Goal: Task Accomplishment & Management: Manage account settings

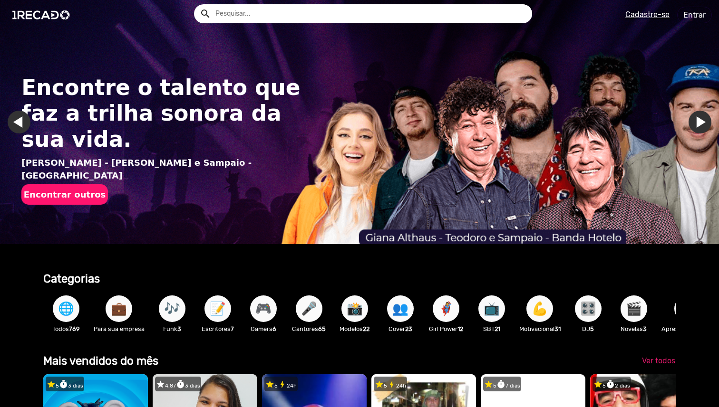
click at [243, 17] on input "text" at bounding box center [370, 13] width 324 height 19
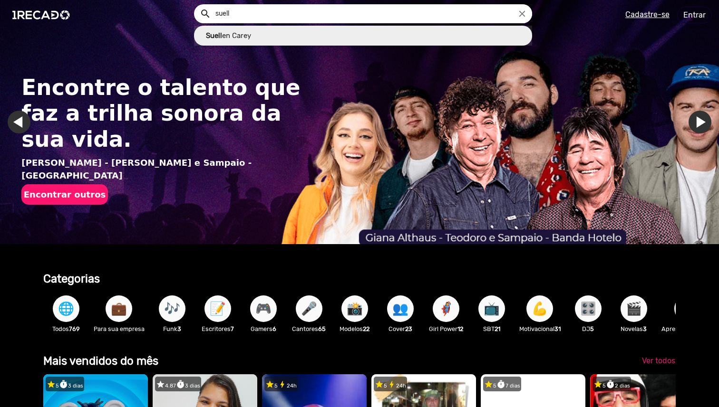
click at [242, 34] on link "Suell en [PERSON_NAME]" at bounding box center [363, 36] width 338 height 20
type input "[PERSON_NAME]"
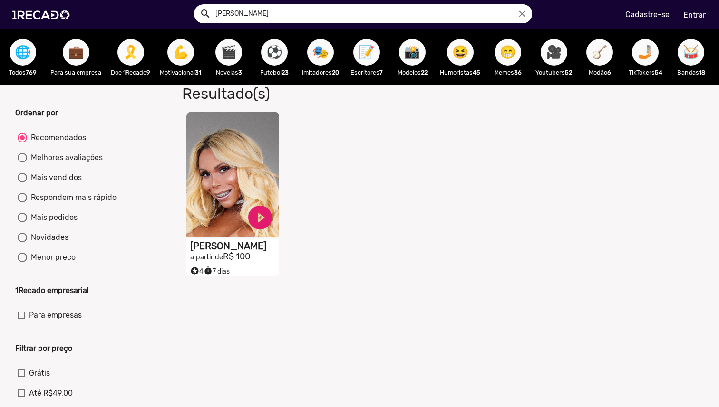
click at [244, 116] on div "S1RECADO vídeos dedicados para fãs e empresas play_circle_filled [PERSON_NAME] …" at bounding box center [235, 194] width 134 height 175
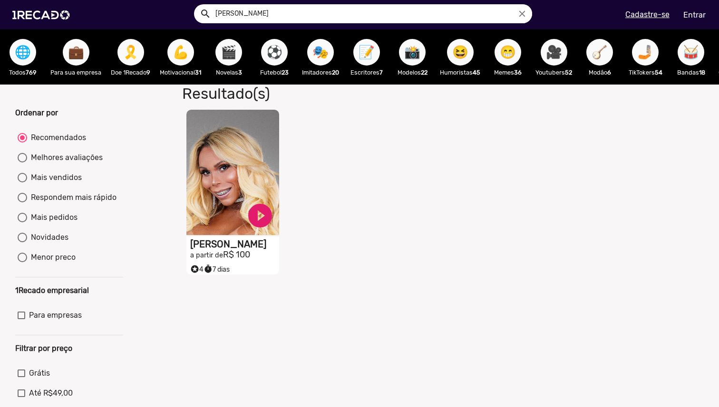
click at [244, 127] on video "S1RECADO vídeos dedicados para fãs e empresas" at bounding box center [232, 173] width 93 height 126
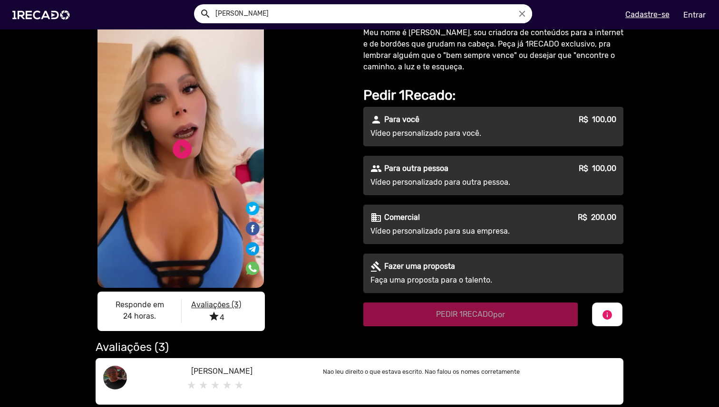
scroll to position [52, 0]
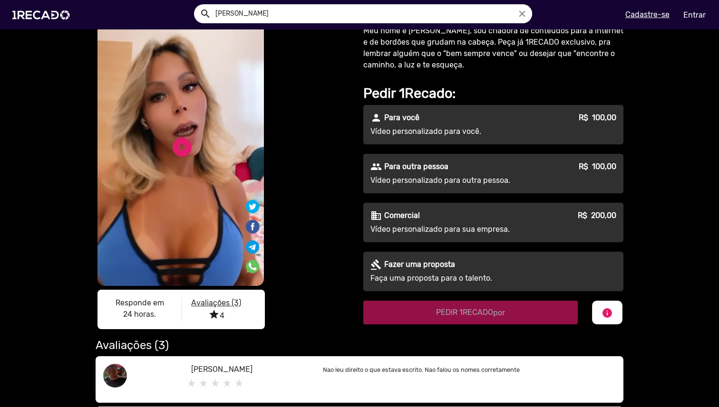
click at [461, 133] on p "Vídeo personalizado para você." at bounding box center [456, 131] width 172 height 11
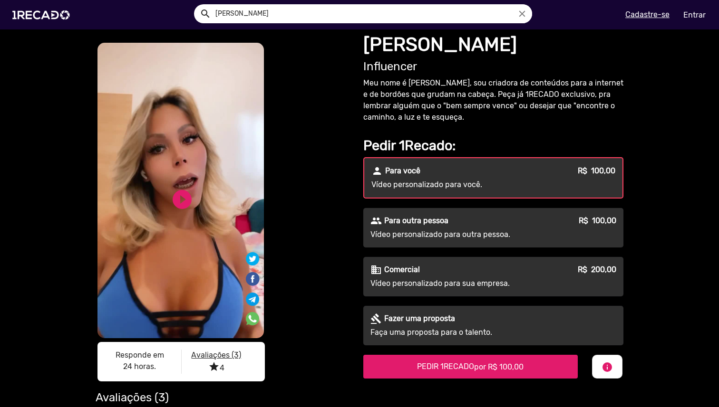
scroll to position [1, 0]
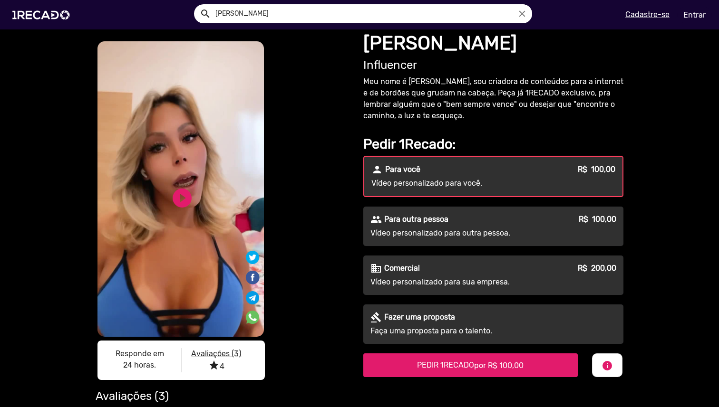
click at [699, 14] on link "Entrar" at bounding box center [694, 15] width 35 height 17
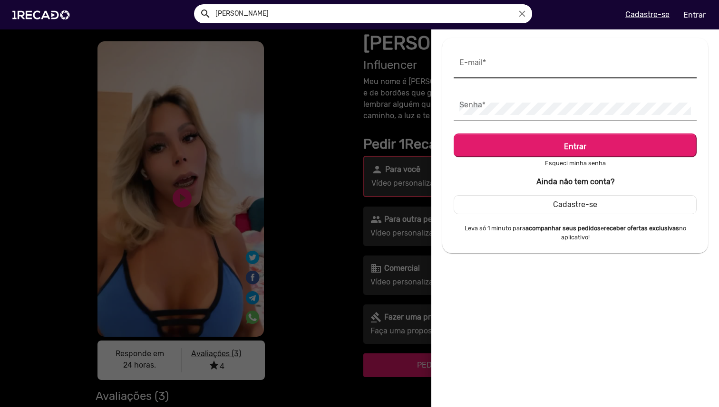
click at [557, 72] on input "E-mail *" at bounding box center [575, 66] width 232 height 12
type input "[DOMAIN_NAME][EMAIL_ADDRESS][DOMAIN_NAME]"
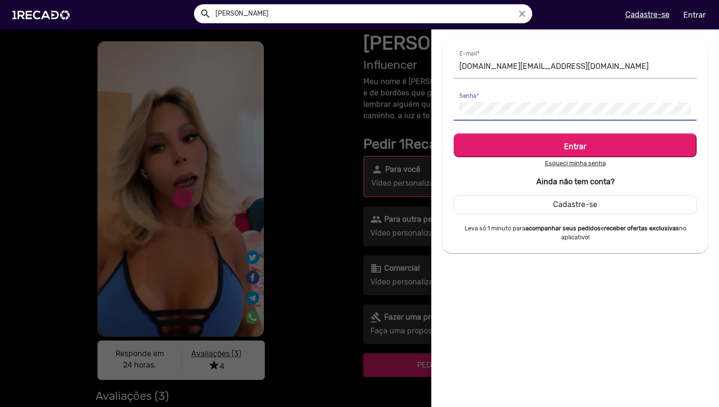
click at [454, 134] on button "Entrar" at bounding box center [575, 146] width 243 height 24
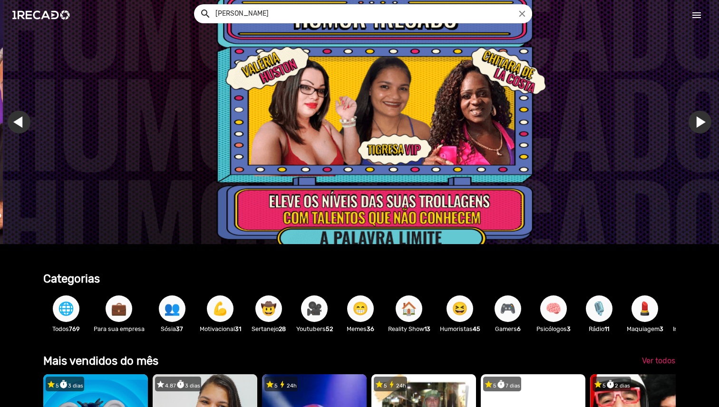
scroll to position [0, 2157]
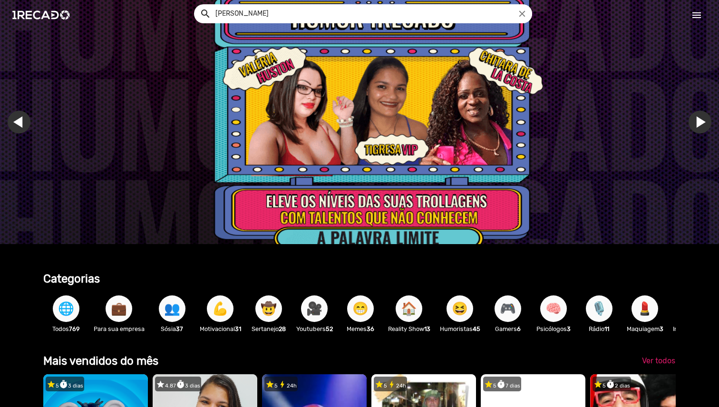
click at [694, 18] on mat-icon "menu" at bounding box center [696, 15] width 11 height 11
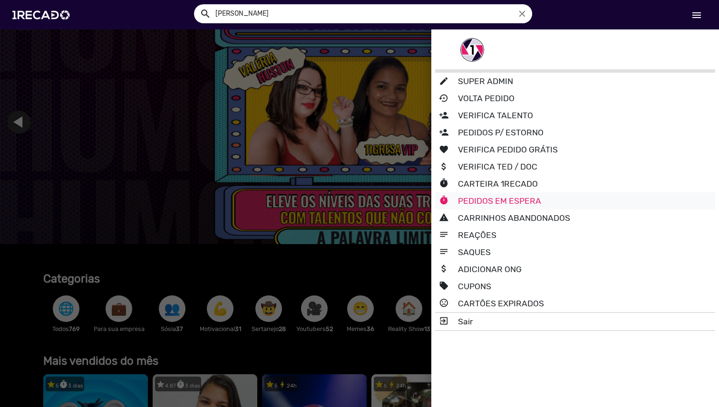
click at [519, 198] on link "timer PEDIDOS EM ESPERA" at bounding box center [575, 201] width 280 height 17
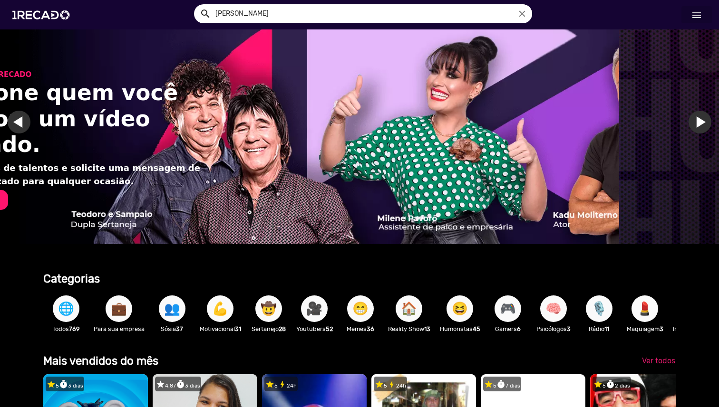
scroll to position [0, 750]
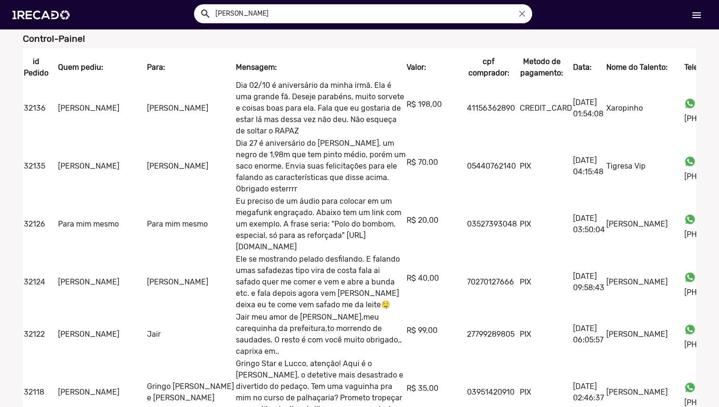
scroll to position [0, 224]
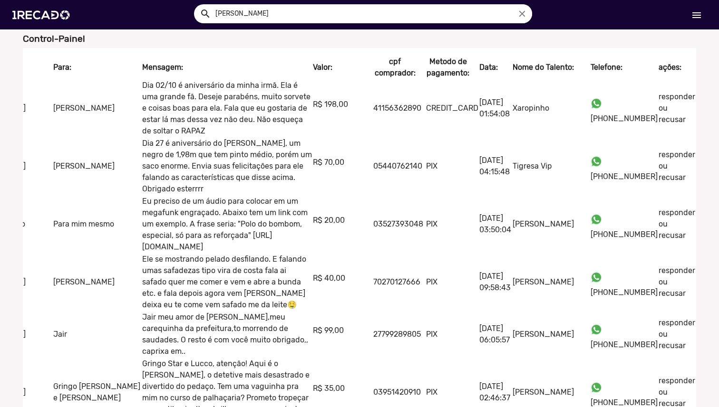
click at [679, 319] on link "responder" at bounding box center [677, 323] width 37 height 9
click at [666, 319] on link "responder" at bounding box center [677, 323] width 37 height 9
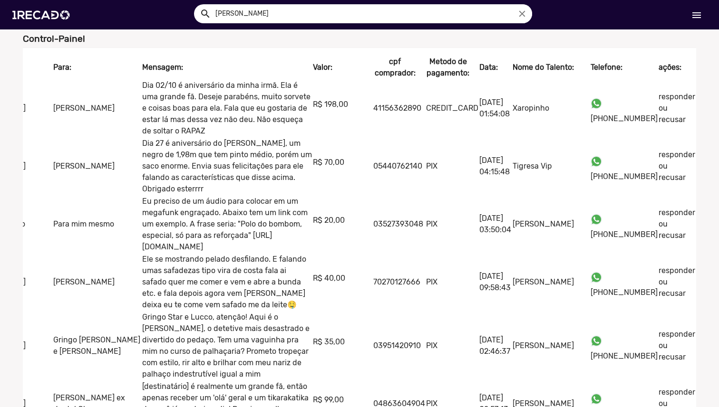
click at [679, 388] on link "responder" at bounding box center [677, 392] width 37 height 9
click at [706, 18] on link "menu" at bounding box center [696, 14] width 30 height 17
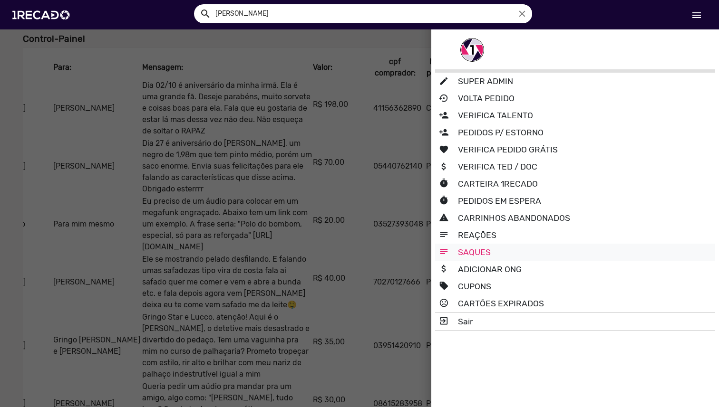
click at [489, 251] on link "notes SAQUES" at bounding box center [575, 252] width 280 height 17
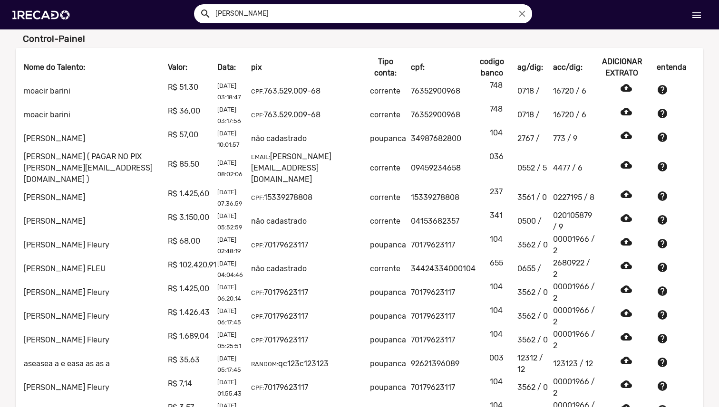
drag, startPoint x: 82, startPoint y: 87, endPoint x: 17, endPoint y: 89, distance: 65.2
click at [17, 89] on mat-card "Nome do Talento: Valor: Data: pix Tipo conta: cpf: codigo banco ag/dig: acc/dig…" at bounding box center [360, 299] width 688 height 502
copy tbody "Nome do Talento: Valor: Data: pix Tipo conta: cpf: codigo banco ag/dig: acc/dig…"
click at [665, 86] on span "help" at bounding box center [662, 89] width 11 height 11
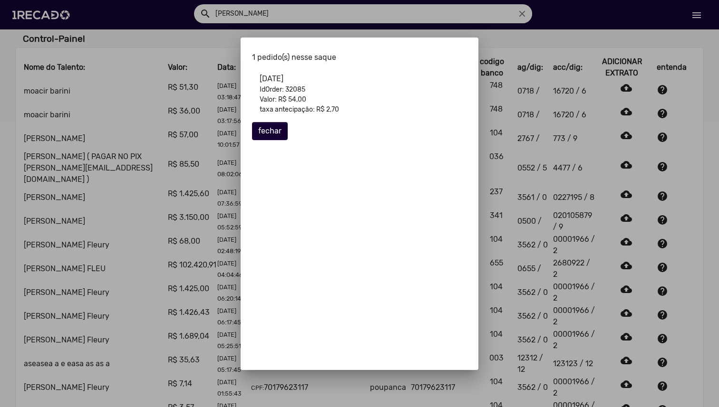
click at [297, 88] on p "IdOrder: 32085" at bounding box center [360, 90] width 200 height 10
copy p "32085"
